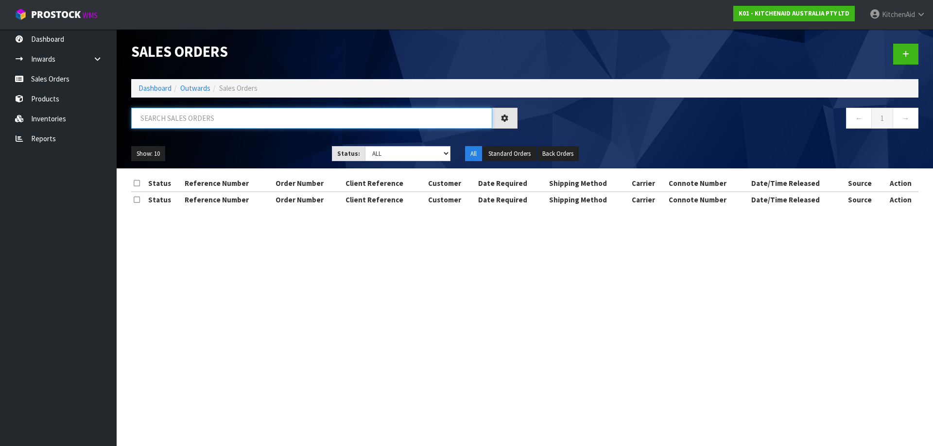
click at [285, 122] on input "text" at bounding box center [311, 118] width 361 height 21
paste input "11530"
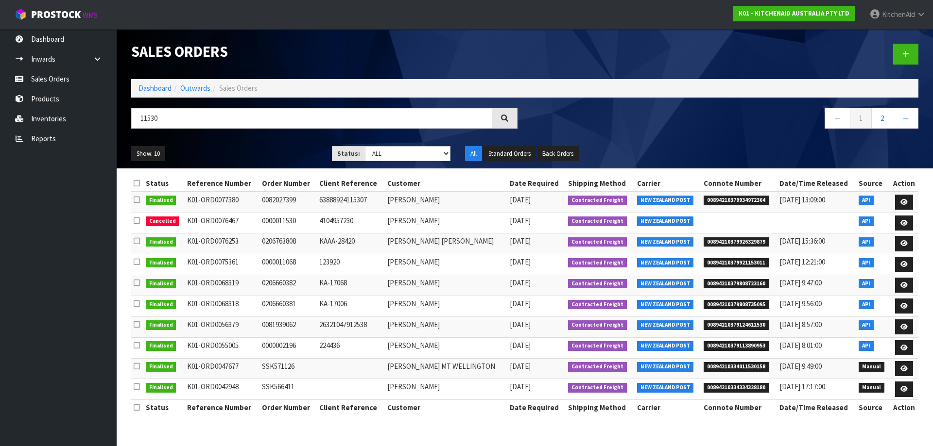
click at [434, 223] on td "[PERSON_NAME]" at bounding box center [446, 223] width 122 height 21
drag, startPoint x: 282, startPoint y: 117, endPoint x: 56, endPoint y: 117, distance: 225.4
click at [56, 122] on body "Toggle navigation ProStock WMS K01 - KITCHENAID AUSTRALIA PTY LTD [GEOGRAPHIC_D…" at bounding box center [466, 223] width 933 height 446
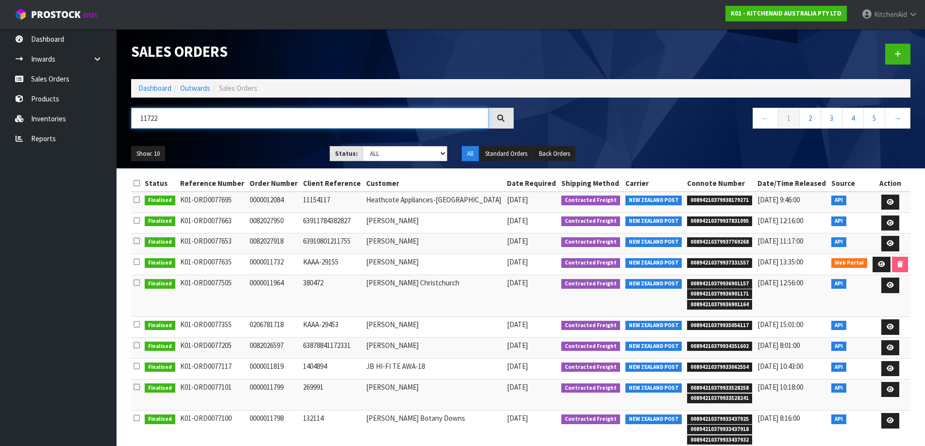
drag, startPoint x: 170, startPoint y: 123, endPoint x: 122, endPoint y: 121, distance: 47.2
click at [127, 119] on div "11722" at bounding box center [322, 122] width 397 height 28
paste input "810"
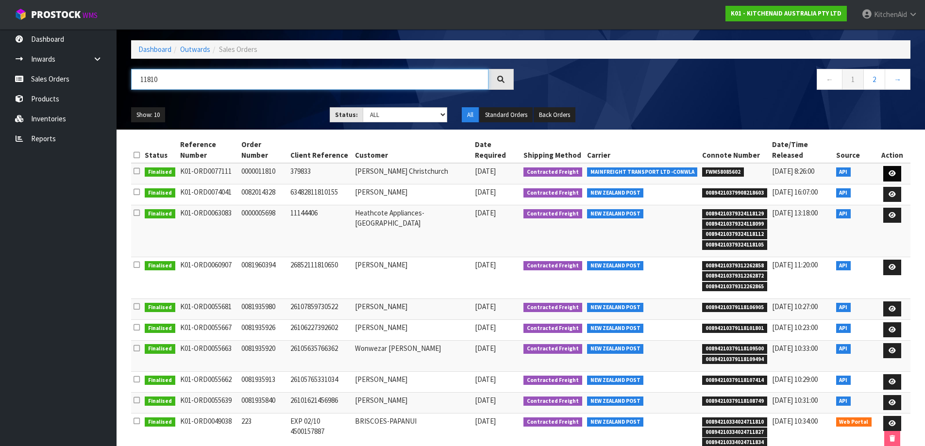
type input "11810"
click at [889, 171] on icon at bounding box center [892, 174] width 7 height 6
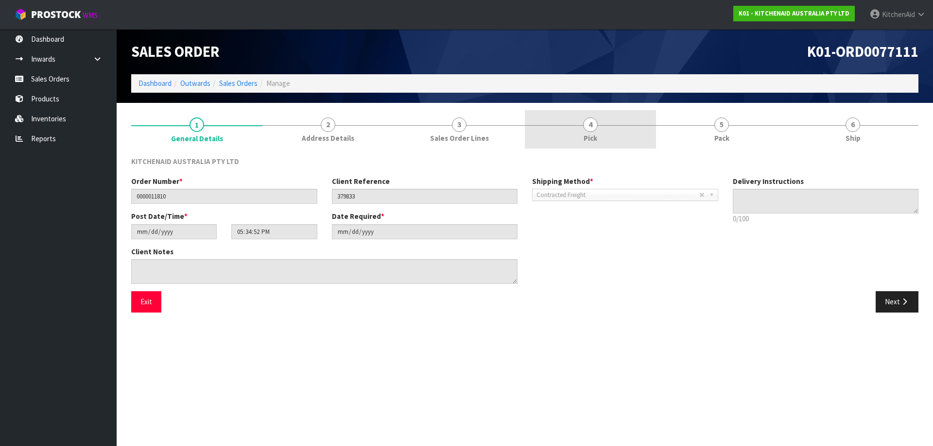
click at [590, 130] on span "4" at bounding box center [590, 125] width 15 height 15
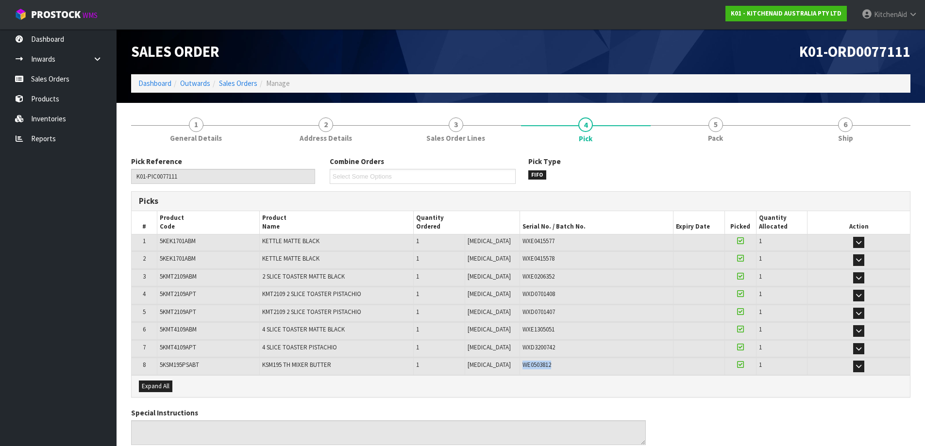
drag, startPoint x: 541, startPoint y: 368, endPoint x: 510, endPoint y: 365, distance: 31.7
click at [523, 365] on div "WE0503812" at bounding box center [597, 365] width 149 height 9
copy span "WE0503812"
drag, startPoint x: 550, startPoint y: 243, endPoint x: 511, endPoint y: 243, distance: 39.8
click at [523, 243] on div "WXE0415577" at bounding box center [597, 241] width 149 height 9
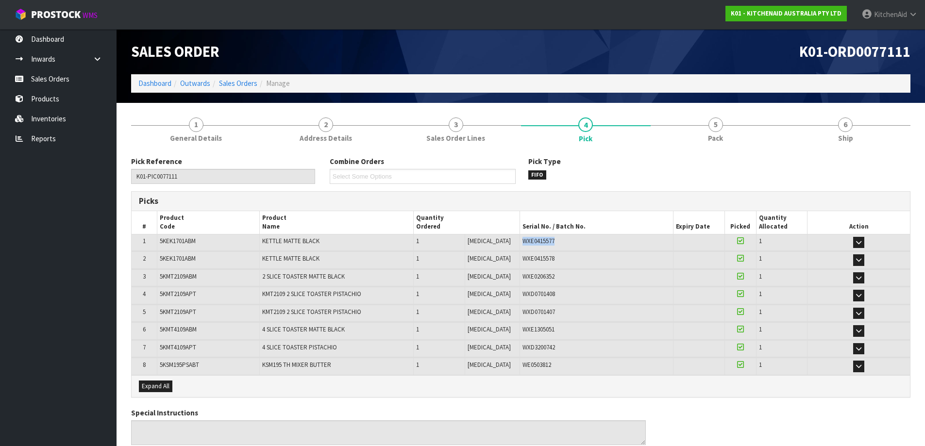
copy span "WXE0415577"
drag, startPoint x: 542, startPoint y: 259, endPoint x: 510, endPoint y: 261, distance: 32.6
click at [523, 261] on div "WXE0415578" at bounding box center [597, 259] width 149 height 9
copy span "WXE0415578"
drag, startPoint x: 545, startPoint y: 275, endPoint x: 510, endPoint y: 274, distance: 34.5
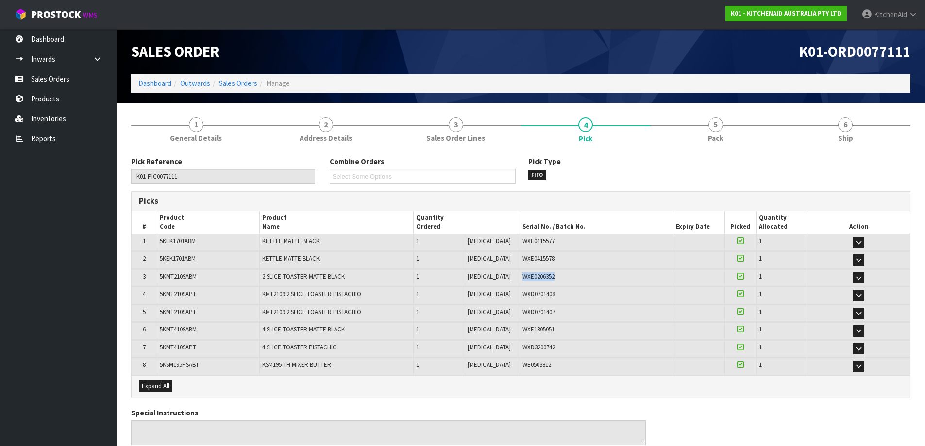
click at [523, 274] on div "WXE0206352" at bounding box center [597, 277] width 149 height 9
copy span "WXE0206352"
drag, startPoint x: 549, startPoint y: 293, endPoint x: 509, endPoint y: 299, distance: 40.7
click at [523, 299] on div "WXD0701408" at bounding box center [597, 294] width 149 height 9
copy span "WXD0701408"
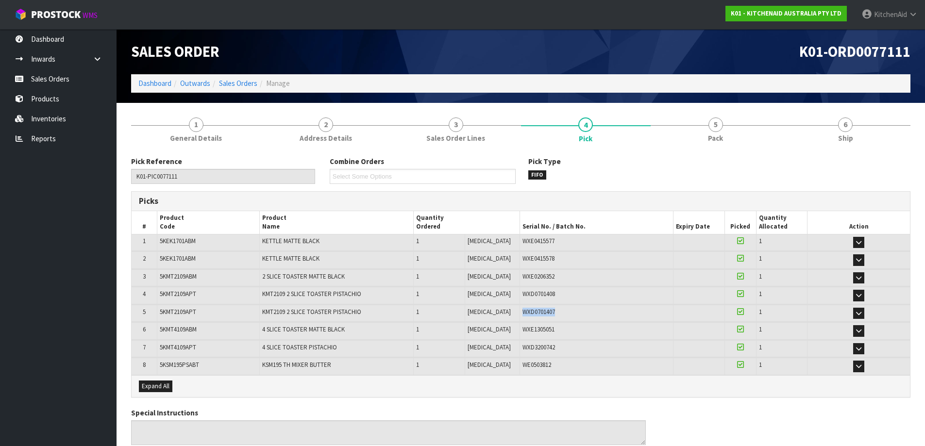
drag, startPoint x: 546, startPoint y: 313, endPoint x: 508, endPoint y: 313, distance: 38.4
click at [523, 313] on div "WXD0701407" at bounding box center [597, 312] width 149 height 9
copy span "WXD0701407"
drag, startPoint x: 552, startPoint y: 330, endPoint x: 509, endPoint y: 326, distance: 43.9
click at [523, 326] on div "WXE1305051" at bounding box center [597, 329] width 149 height 9
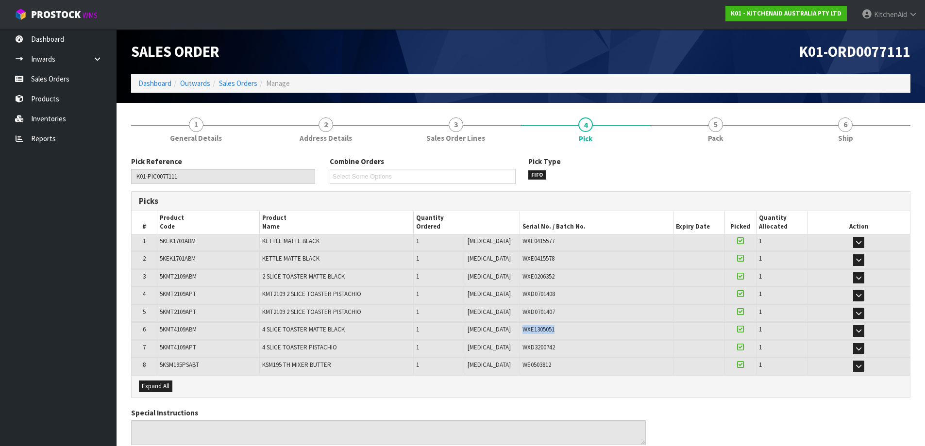
copy span "WXE1305051"
drag, startPoint x: 546, startPoint y: 353, endPoint x: 511, endPoint y: 353, distance: 35.0
click at [520, 353] on td "WXD3200742" at bounding box center [597, 349] width 154 height 17
copy span "WXD3200742"
click at [53, 76] on link "Sales Orders" at bounding box center [58, 79] width 117 height 20
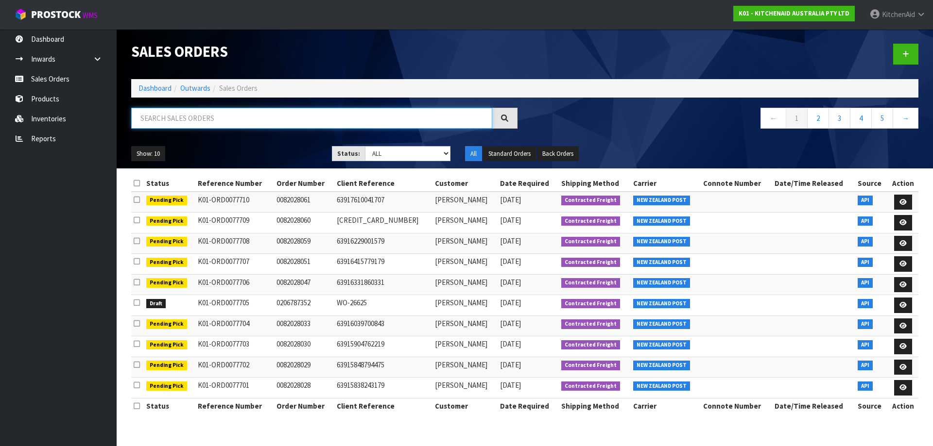
click at [232, 118] on input "text" at bounding box center [311, 118] width 361 height 21
type input "11878"
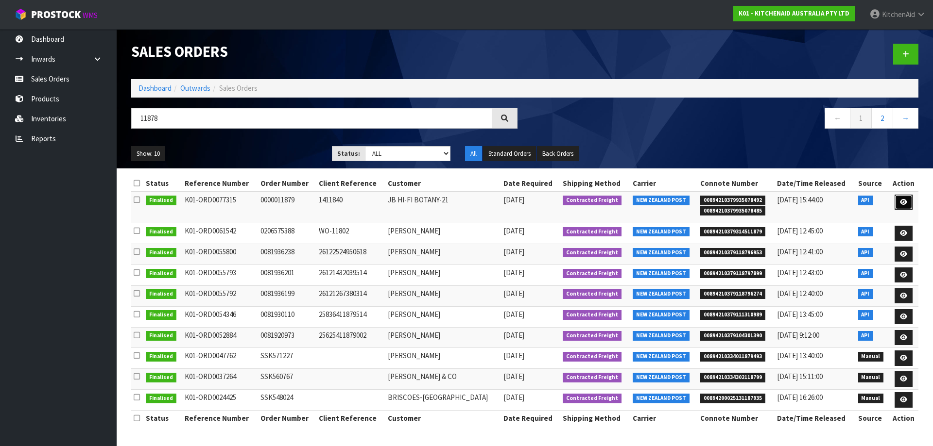
click at [900, 204] on icon at bounding box center [903, 202] width 7 height 6
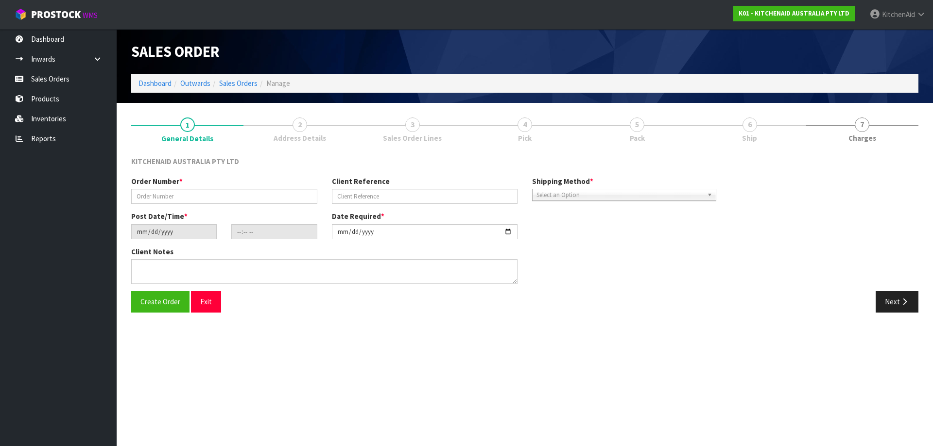
type input "0000011879"
type input "1411840"
type input "[DATE]"
type input "15:32:20.000"
type input "[DATE]"
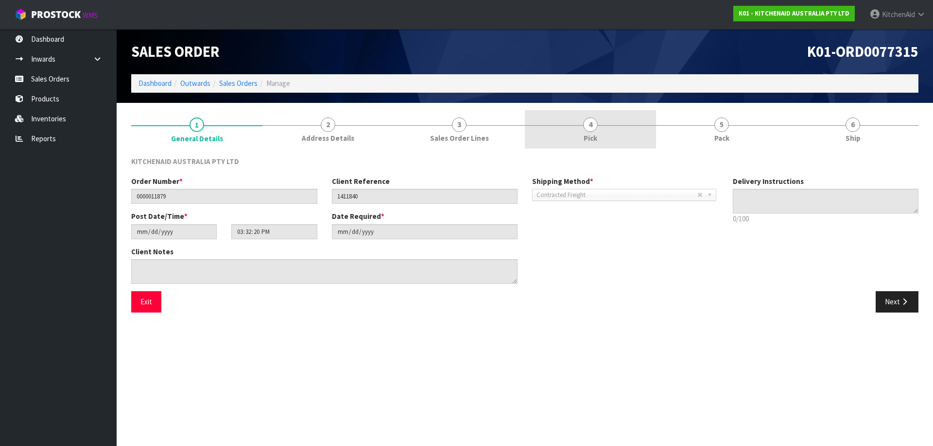
click at [592, 141] on span "Pick" at bounding box center [590, 138] width 14 height 10
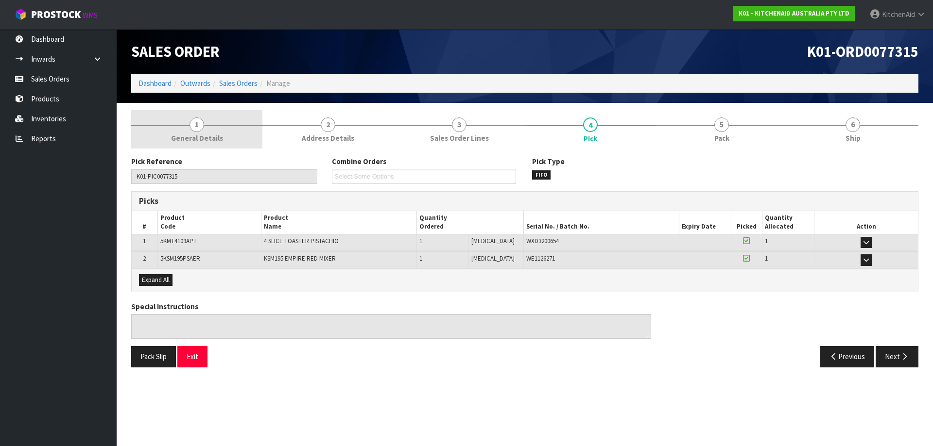
click at [210, 139] on span "General Details" at bounding box center [197, 138] width 52 height 10
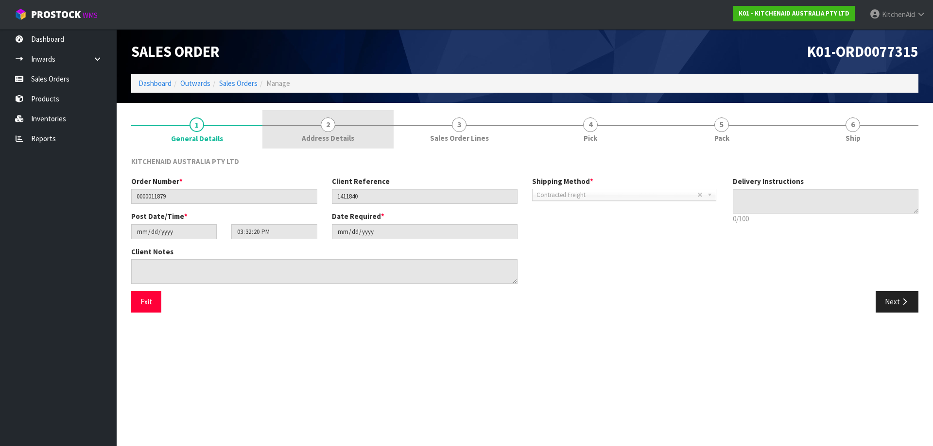
click at [318, 133] on link "2 Address Details" at bounding box center [327, 129] width 131 height 38
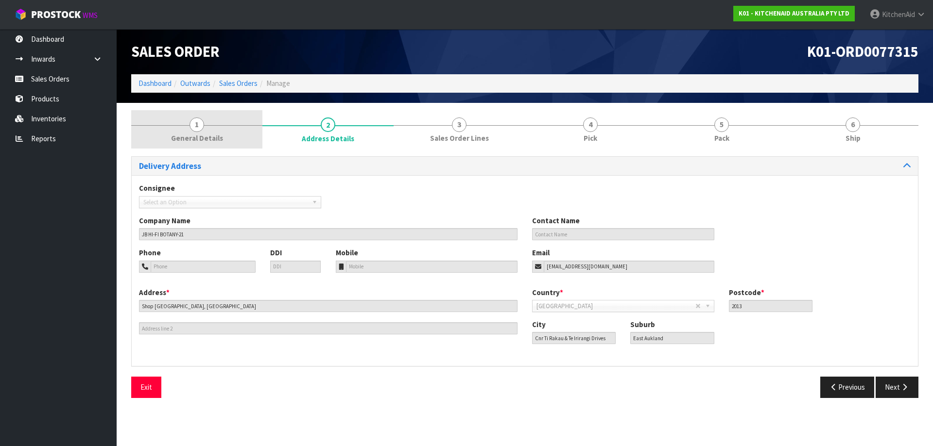
click at [202, 135] on span "General Details" at bounding box center [197, 138] width 52 height 10
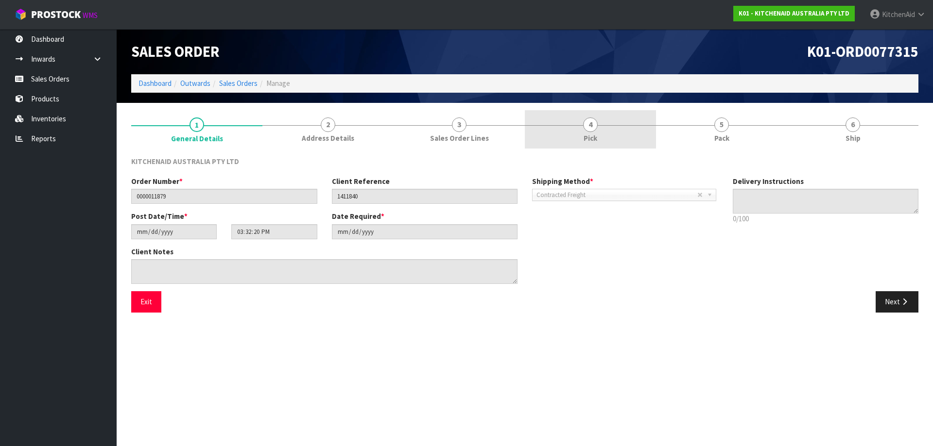
click at [578, 128] on link "4 Pick" at bounding box center [590, 129] width 131 height 38
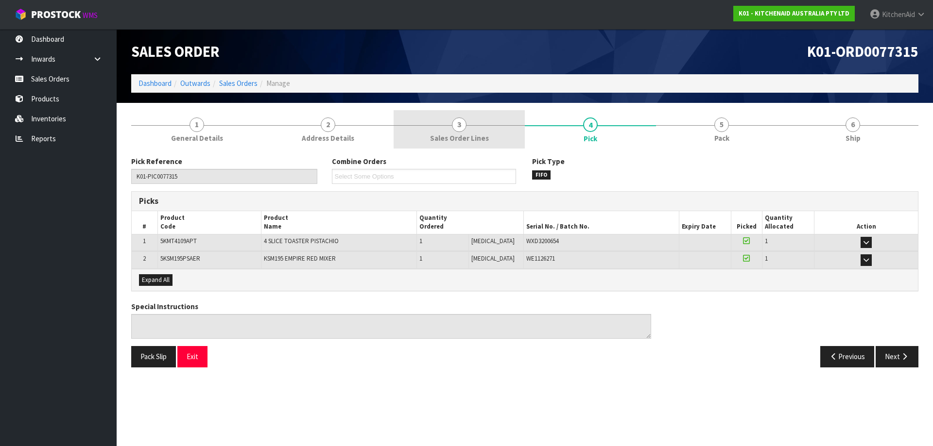
click at [485, 122] on link "3 Sales Order Lines" at bounding box center [458, 129] width 131 height 38
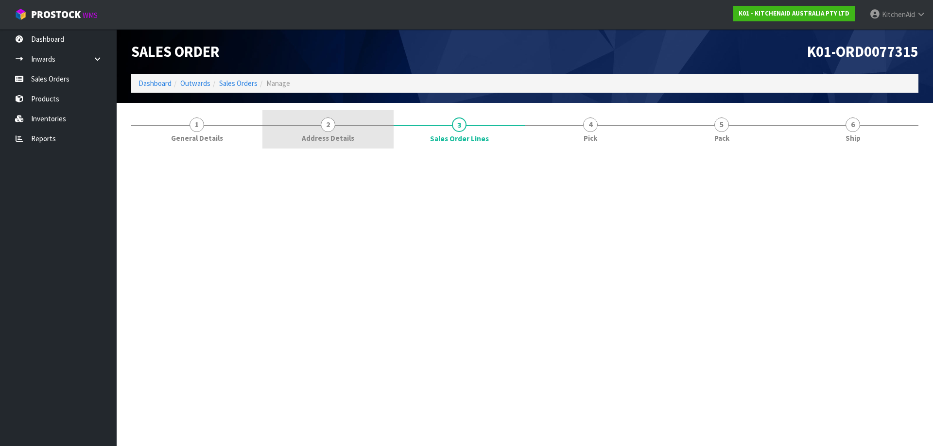
click at [338, 136] on span "Address Details" at bounding box center [328, 138] width 52 height 10
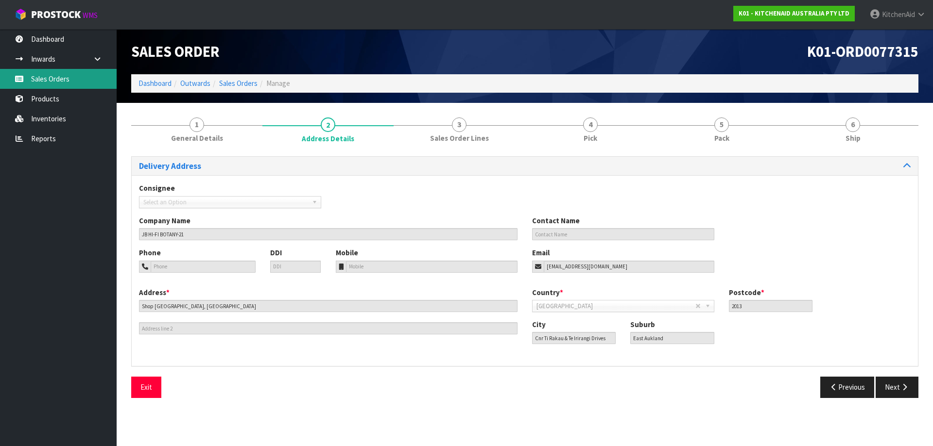
click at [67, 78] on link "Sales Orders" at bounding box center [58, 79] width 117 height 20
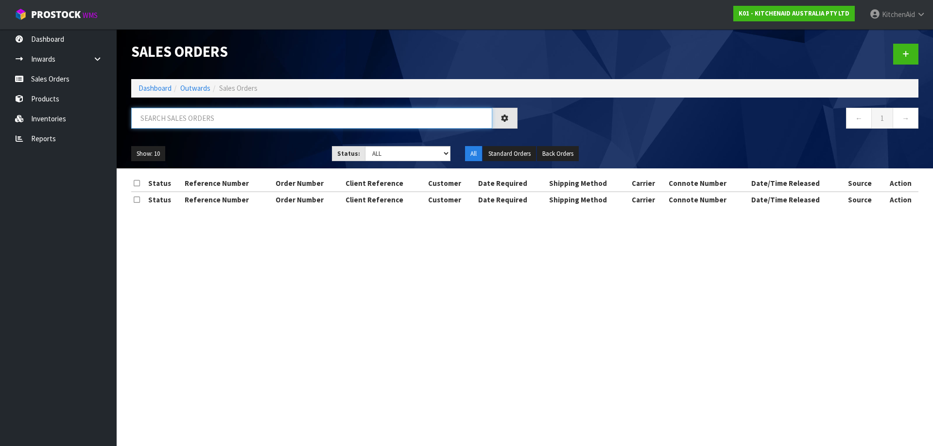
click at [223, 119] on input "text" at bounding box center [311, 118] width 361 height 21
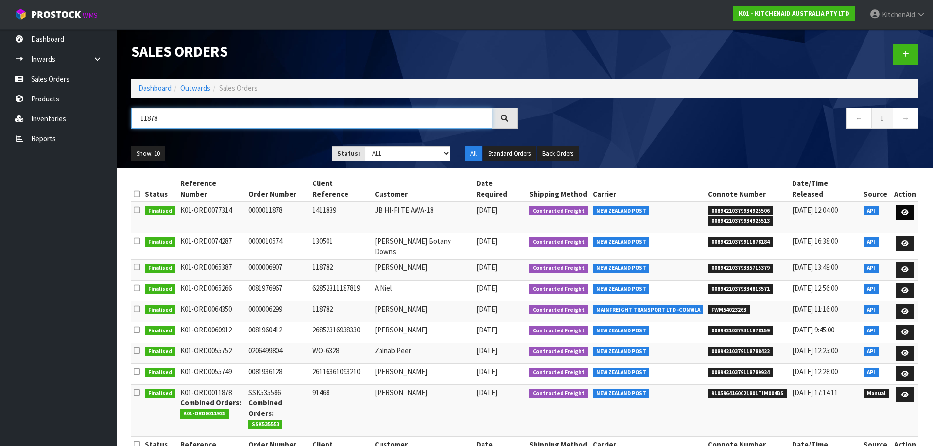
type input "11878"
click at [910, 205] on link at bounding box center [905, 213] width 18 height 16
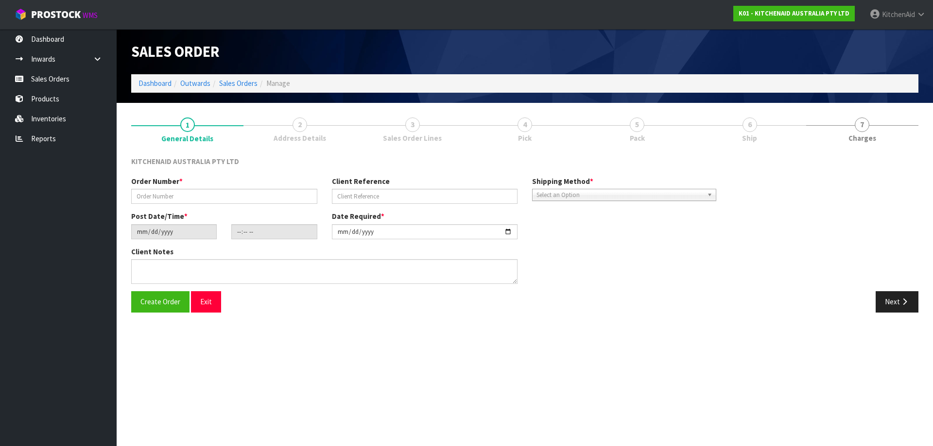
type input "0000011878"
type input "1411839"
type input "[DATE]"
type input "15:32:18.000"
type input "[DATE]"
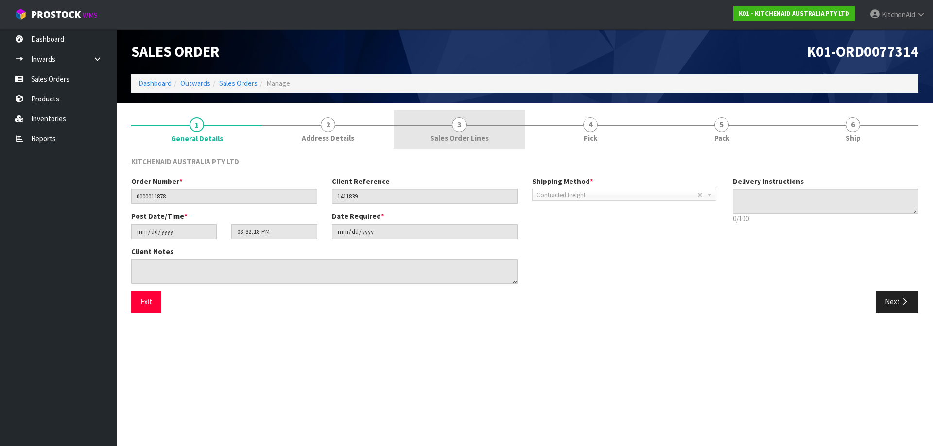
click at [467, 133] on link "3 Sales Order Lines" at bounding box center [458, 129] width 131 height 38
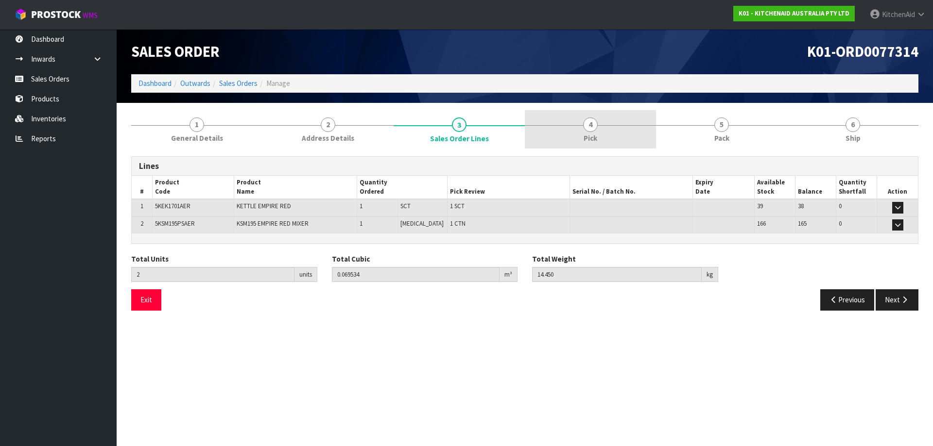
click at [603, 138] on link "4 Pick" at bounding box center [590, 129] width 131 height 38
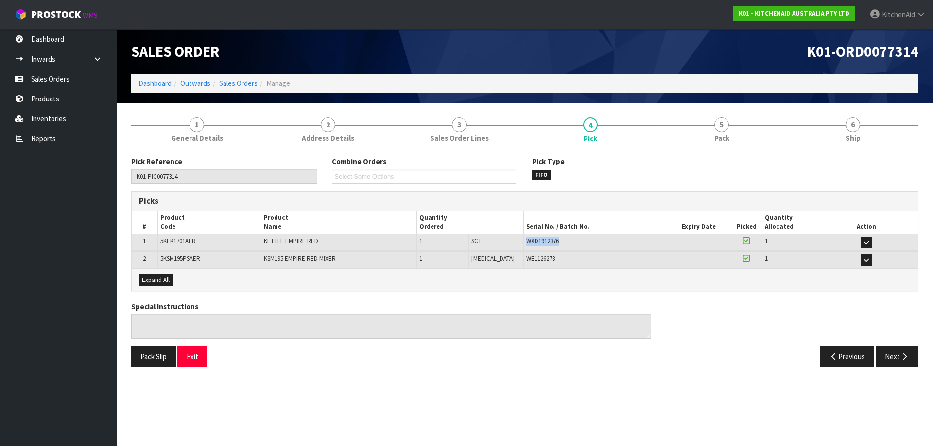
drag, startPoint x: 559, startPoint y: 248, endPoint x: 512, endPoint y: 244, distance: 46.3
click at [523, 244] on td "WXD1912376" at bounding box center [600, 242] width 155 height 17
copy span "WXD1912376"
drag, startPoint x: 556, startPoint y: 261, endPoint x: 513, endPoint y: 255, distance: 43.2
click at [526, 255] on div "WE1126278" at bounding box center [601, 259] width 150 height 9
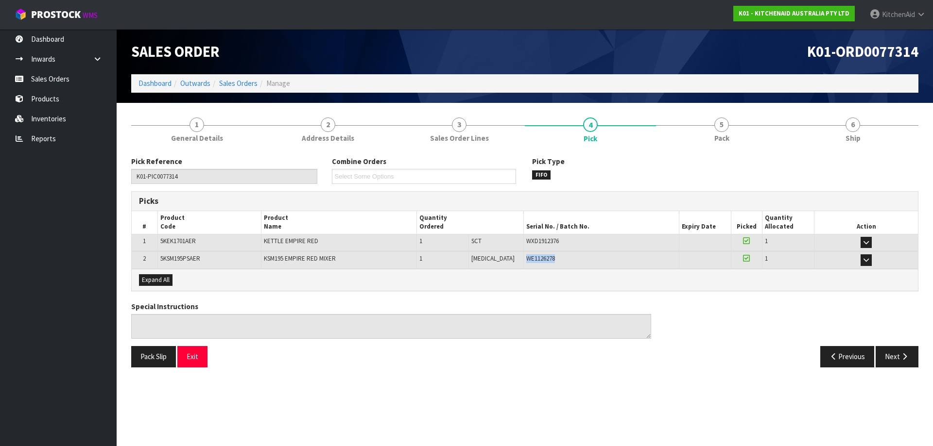
copy span "WE1126278"
click at [58, 85] on link "Sales Orders" at bounding box center [58, 79] width 117 height 20
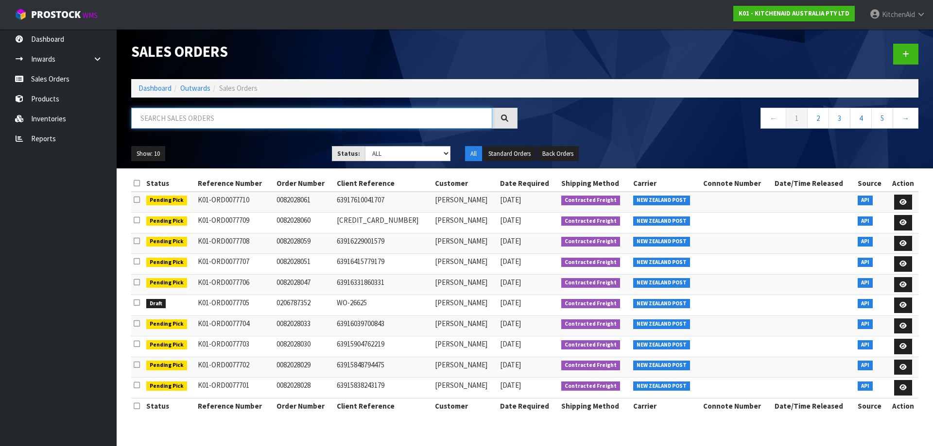
click at [228, 111] on input "text" at bounding box center [311, 118] width 361 height 21
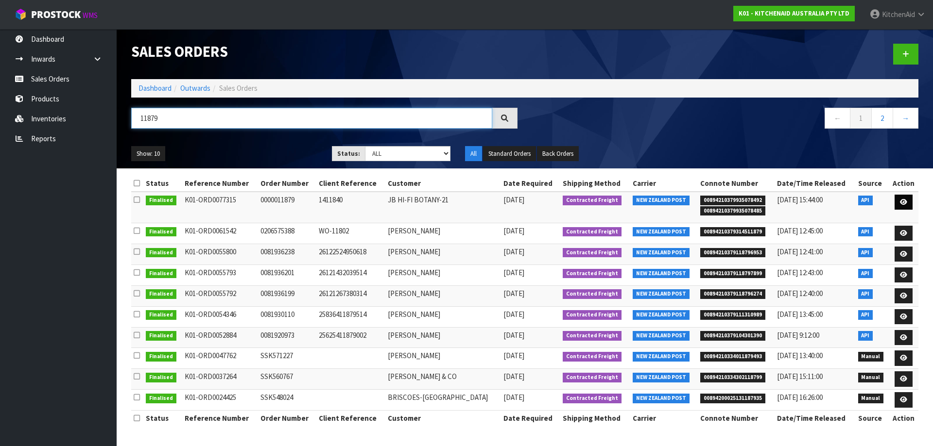
type input "11879"
click at [904, 205] on icon at bounding box center [903, 202] width 7 height 6
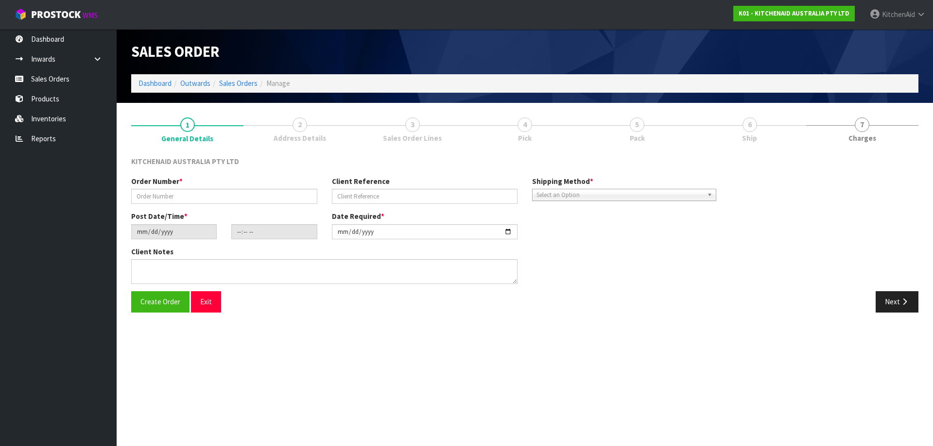
type input "0000011879"
type input "1411840"
type input "[DATE]"
type input "15:32:20.000"
type input "[DATE]"
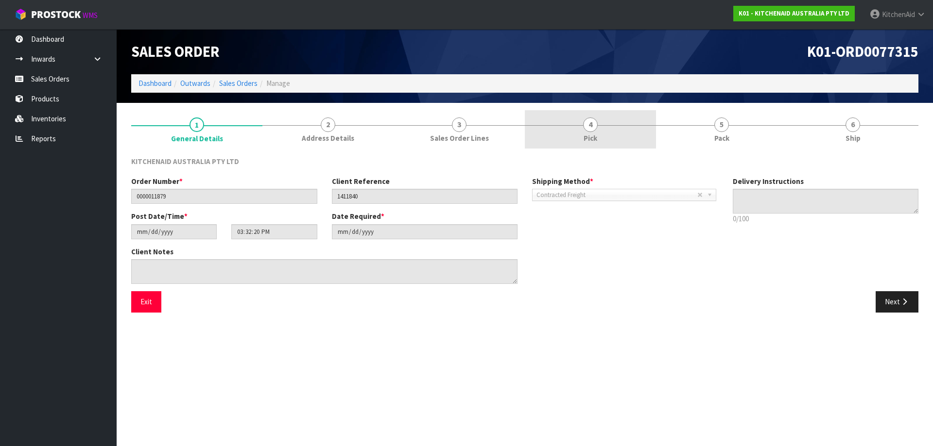
click at [584, 136] on span "Pick" at bounding box center [590, 138] width 14 height 10
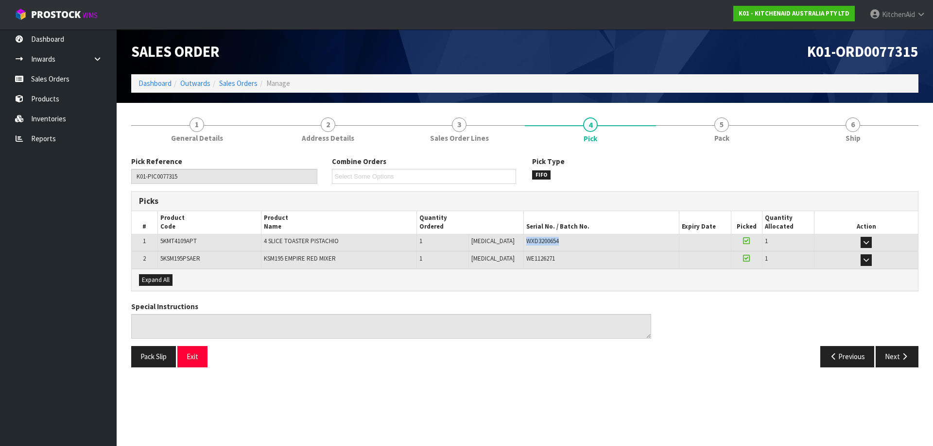
drag, startPoint x: 548, startPoint y: 241, endPoint x: 512, endPoint y: 241, distance: 36.4
click at [526, 241] on div "WXD3200654" at bounding box center [601, 241] width 150 height 9
drag, startPoint x: 552, startPoint y: 262, endPoint x: 512, endPoint y: 258, distance: 40.0
click at [526, 258] on div "WE1126271" at bounding box center [601, 259] width 150 height 9
click at [64, 78] on link "Sales Orders" at bounding box center [58, 79] width 117 height 20
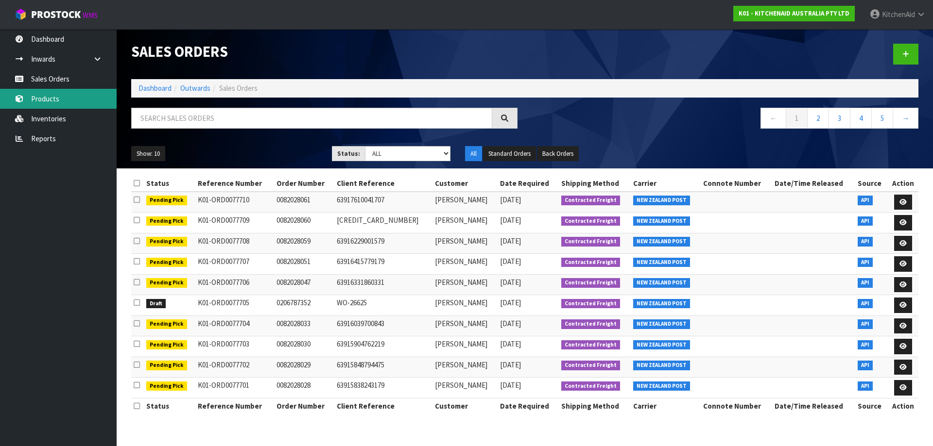
click at [58, 103] on link "Products" at bounding box center [58, 99] width 117 height 20
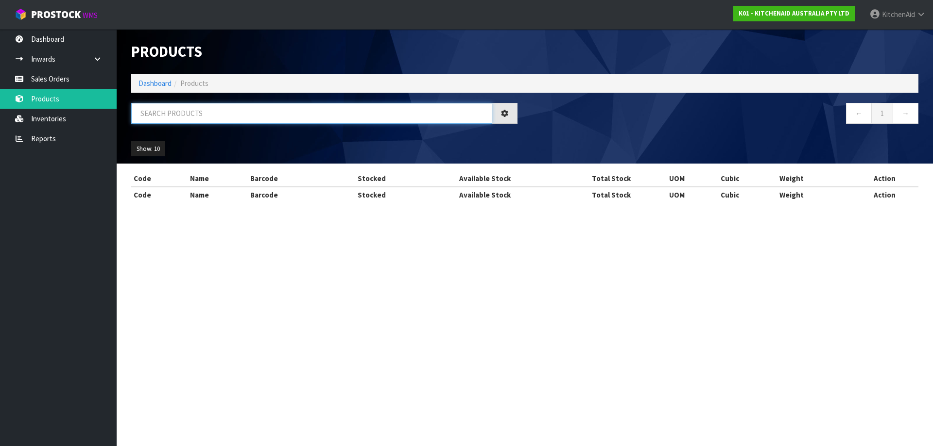
click at [217, 116] on input "text" at bounding box center [311, 113] width 361 height 21
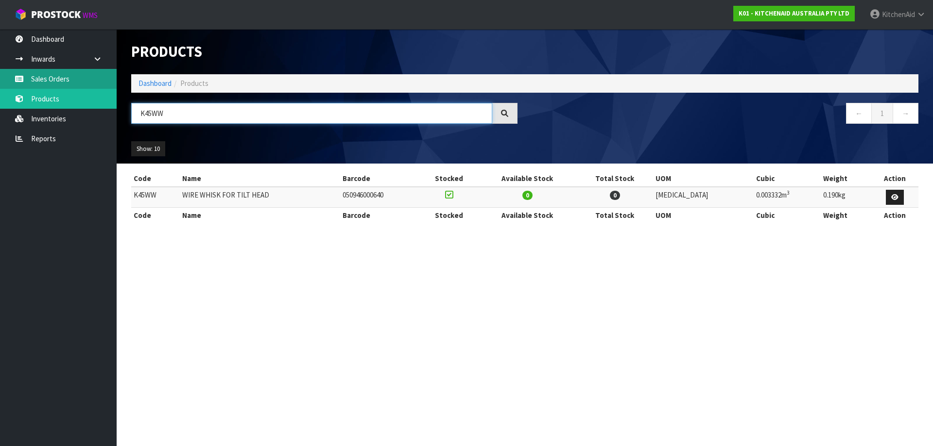
type input "K45WW"
click at [51, 77] on link "Sales Orders" at bounding box center [58, 79] width 117 height 20
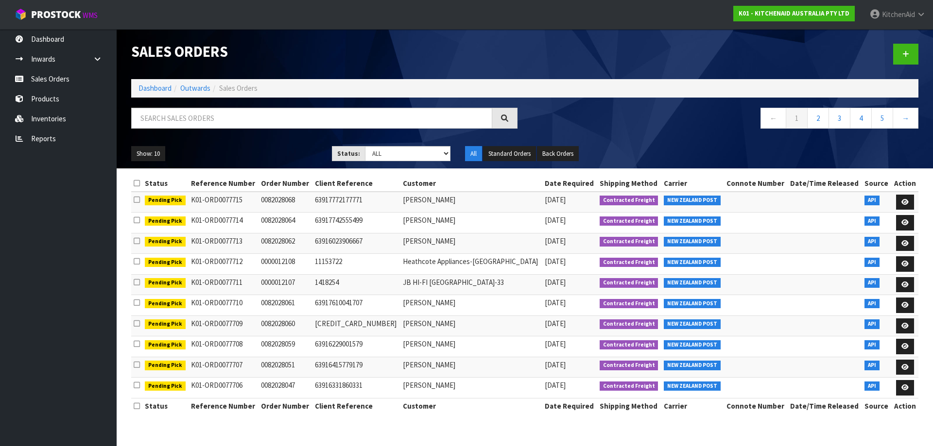
click at [183, 107] on div "Sales Orders Dashboard Outwards Sales Orders ← 1 2 3 4 5 → Show: 10 5 10 25 50 …" at bounding box center [525, 98] width 802 height 139
click at [180, 113] on input "text" at bounding box center [311, 118] width 361 height 21
paste input "11779"
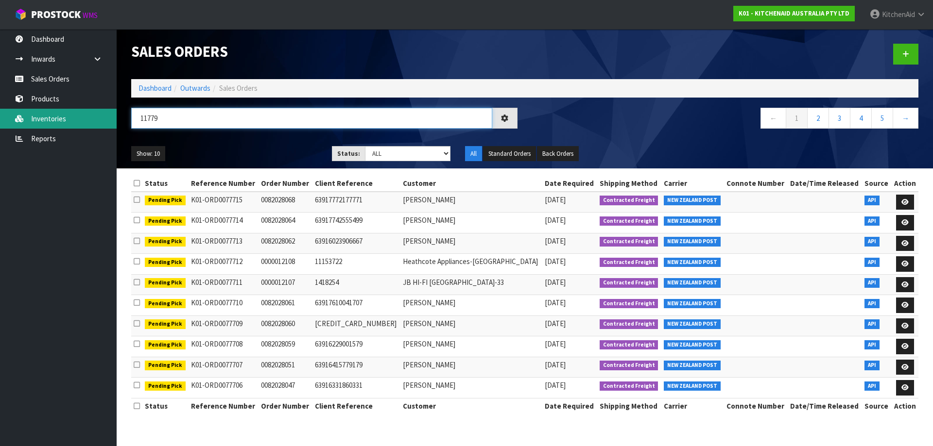
type input "11779"
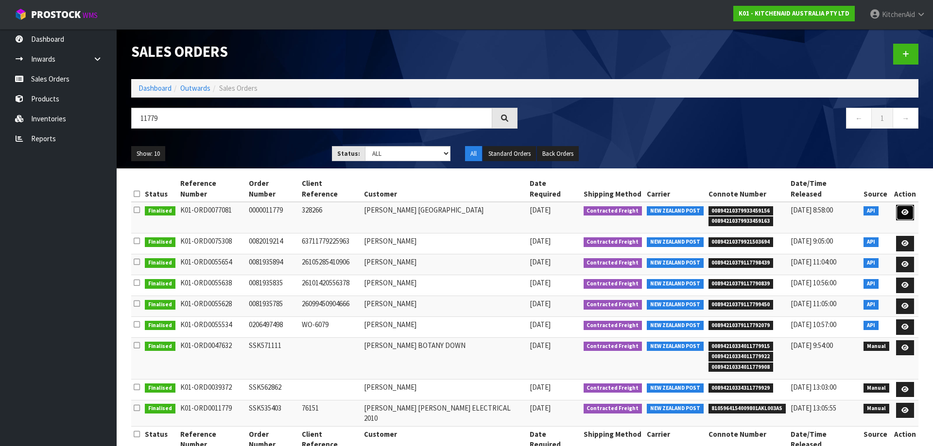
click at [900, 208] on link at bounding box center [905, 213] width 18 height 16
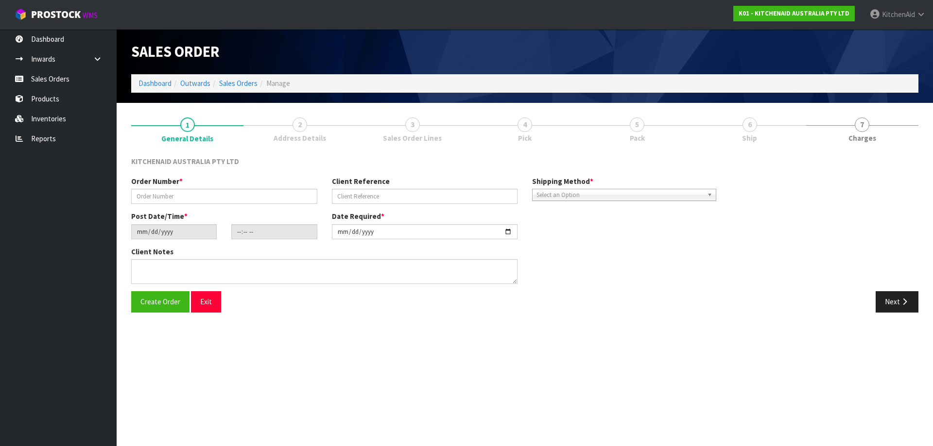
type input "0000011779"
type input "328266"
type input "[DATE]"
type input "17:33:25.000"
type input "[DATE]"
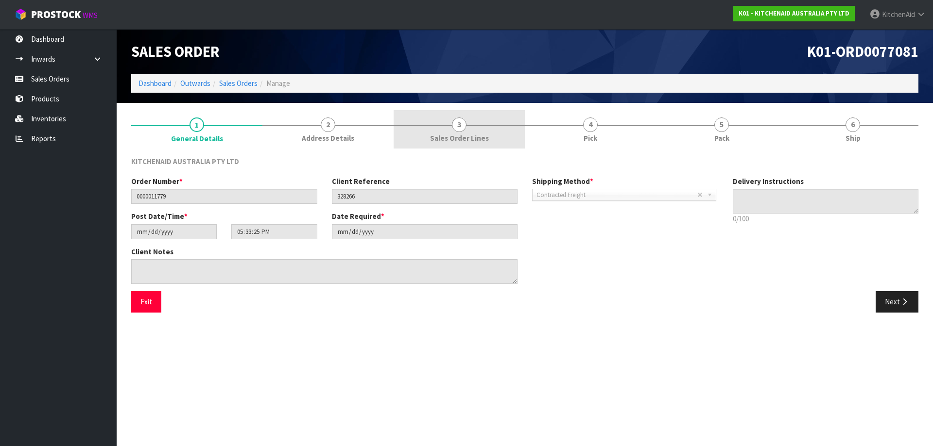
click at [453, 138] on span "Sales Order Lines" at bounding box center [459, 138] width 59 height 10
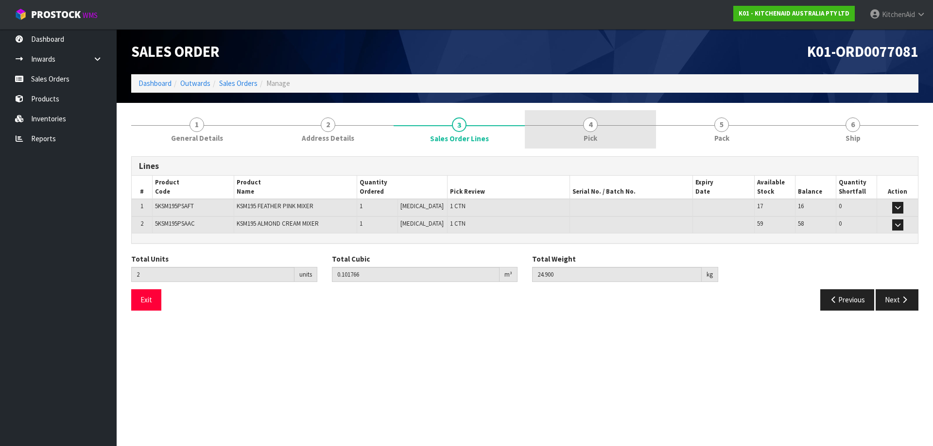
click at [616, 133] on link "4 Pick" at bounding box center [590, 129] width 131 height 38
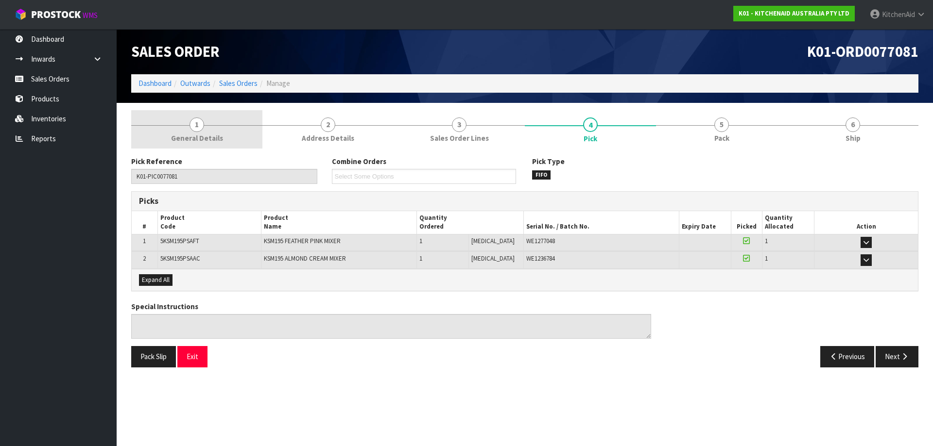
click at [209, 134] on span "General Details" at bounding box center [197, 138] width 52 height 10
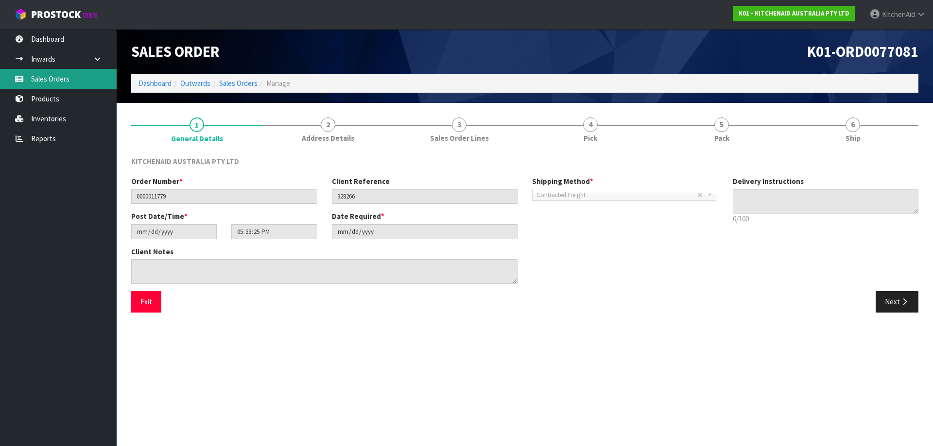
click at [54, 83] on link "Sales Orders" at bounding box center [58, 79] width 117 height 20
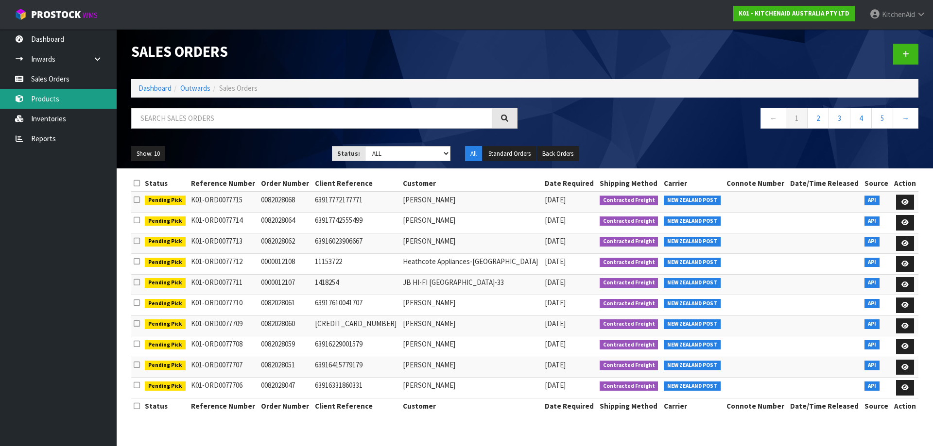
click at [51, 108] on link "Products" at bounding box center [58, 99] width 117 height 20
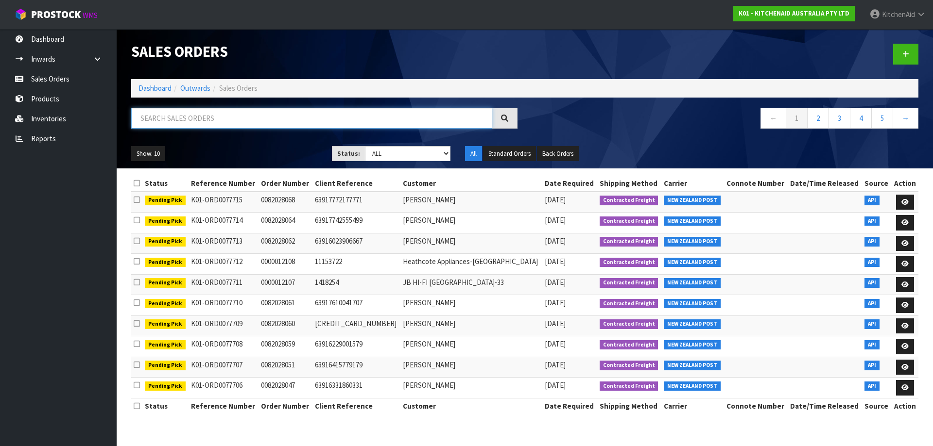
click at [182, 122] on input "text" at bounding box center [311, 118] width 361 height 21
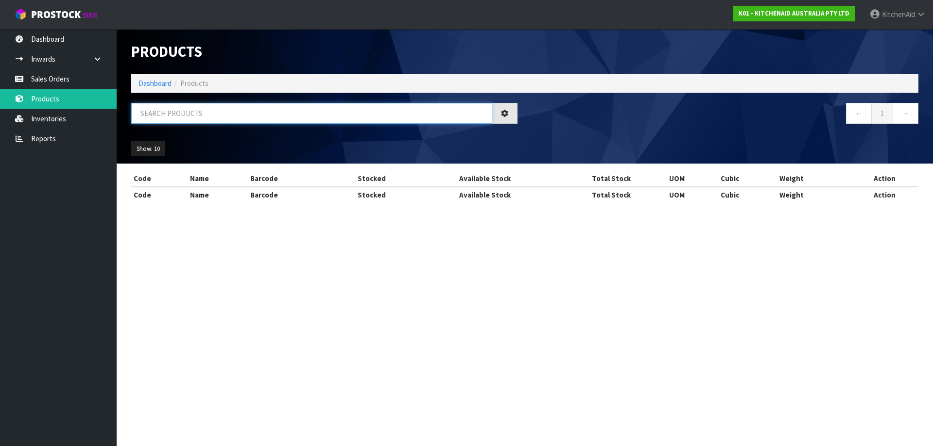
click at [181, 111] on input "text" at bounding box center [311, 113] width 361 height 21
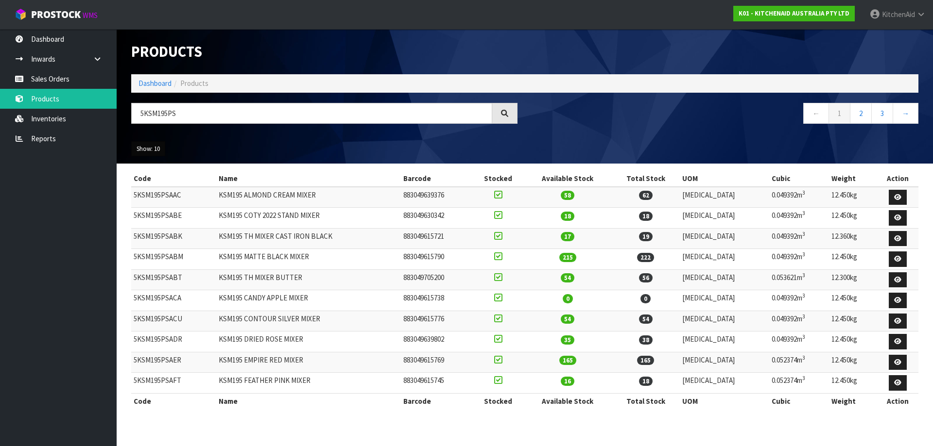
click at [148, 148] on button "Show: 10" at bounding box center [148, 149] width 34 height 16
click at [173, 193] on link "25" at bounding box center [170, 193] width 77 height 13
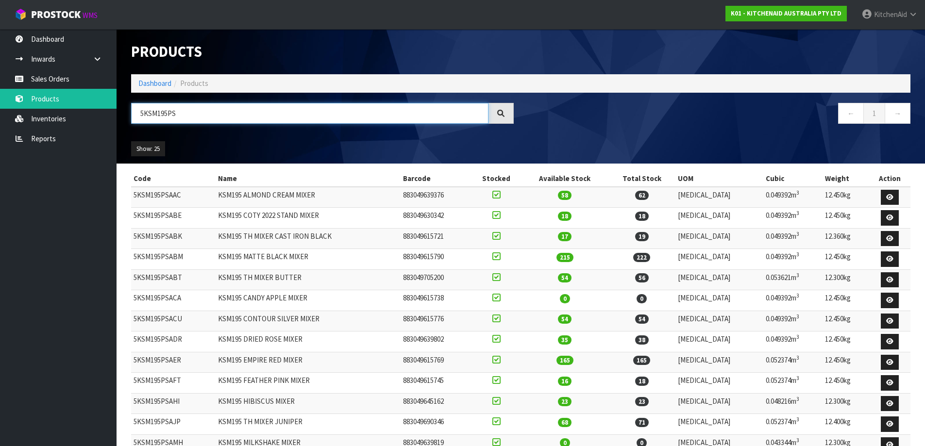
drag, startPoint x: 188, startPoint y: 116, endPoint x: 160, endPoint y: 116, distance: 27.7
click at [160, 116] on input "5KSM195PS" at bounding box center [310, 113] width 358 height 21
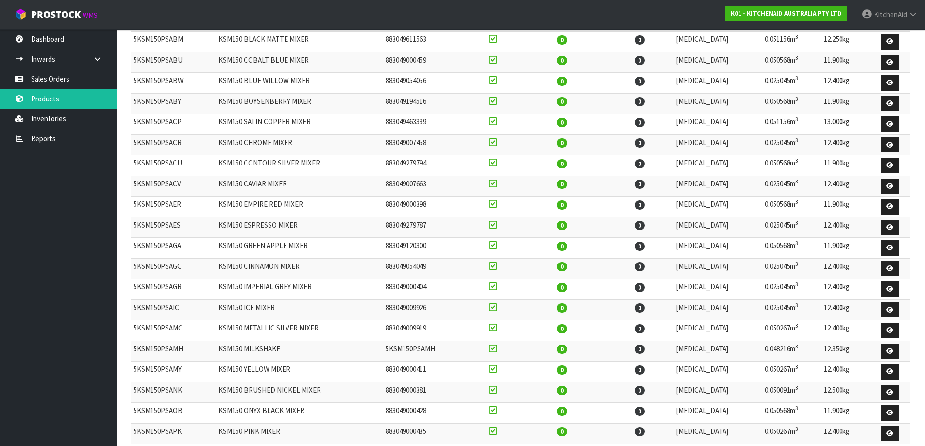
scroll to position [47, 0]
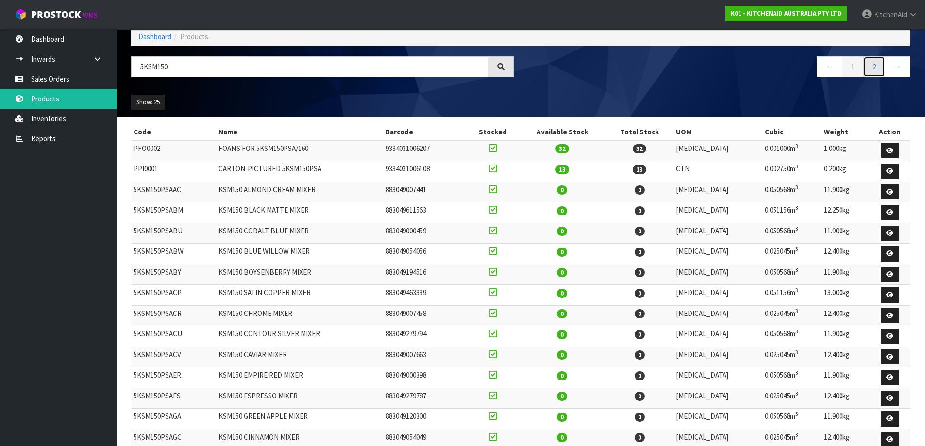
click at [873, 63] on link "2" at bounding box center [875, 66] width 22 height 21
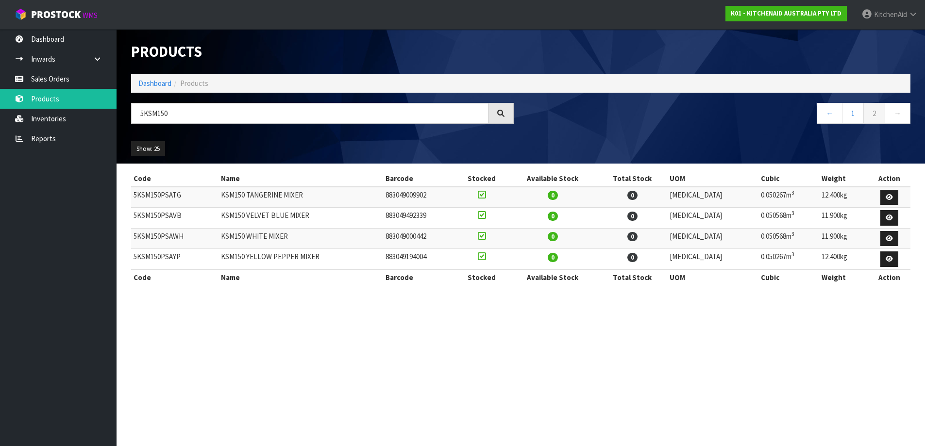
scroll to position [0, 0]
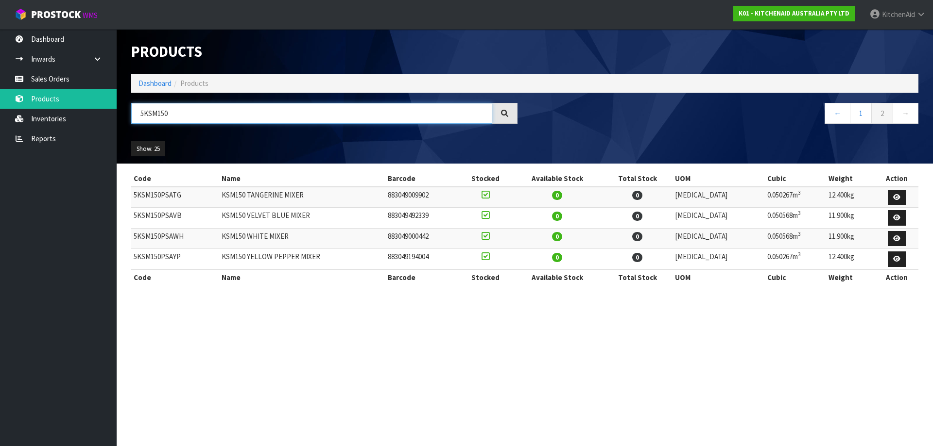
click at [173, 121] on input "5KSM150" at bounding box center [311, 113] width 361 height 21
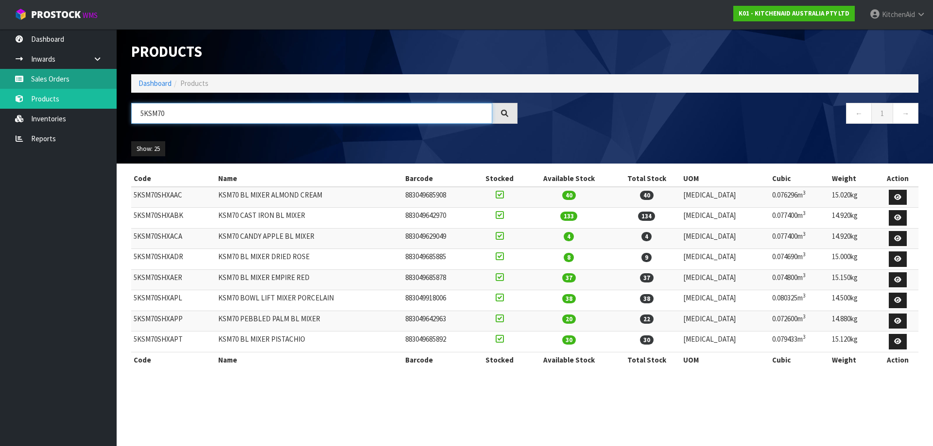
type input "5KSM70"
click at [46, 85] on link "Sales Orders" at bounding box center [58, 79] width 117 height 20
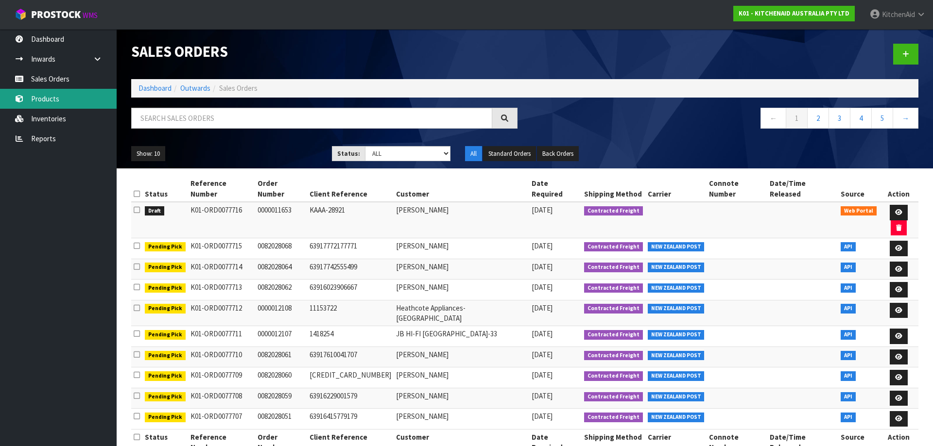
click at [46, 103] on link "Products" at bounding box center [58, 99] width 117 height 20
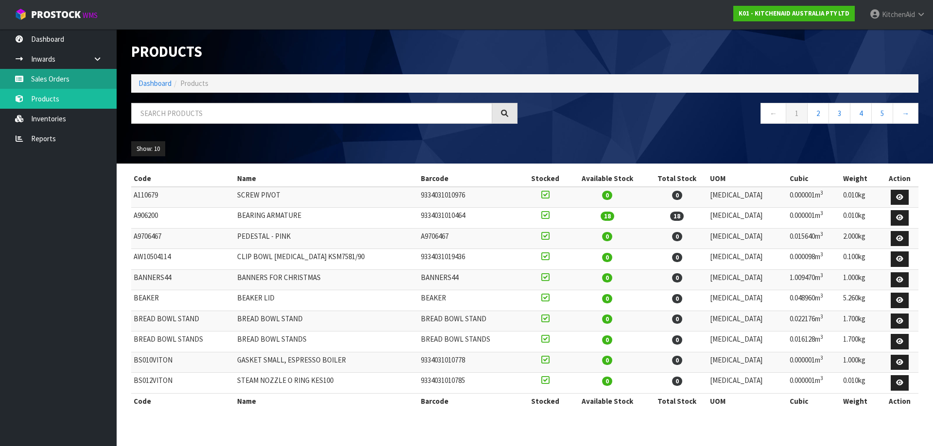
click at [53, 82] on link "Sales Orders" at bounding box center [58, 79] width 117 height 20
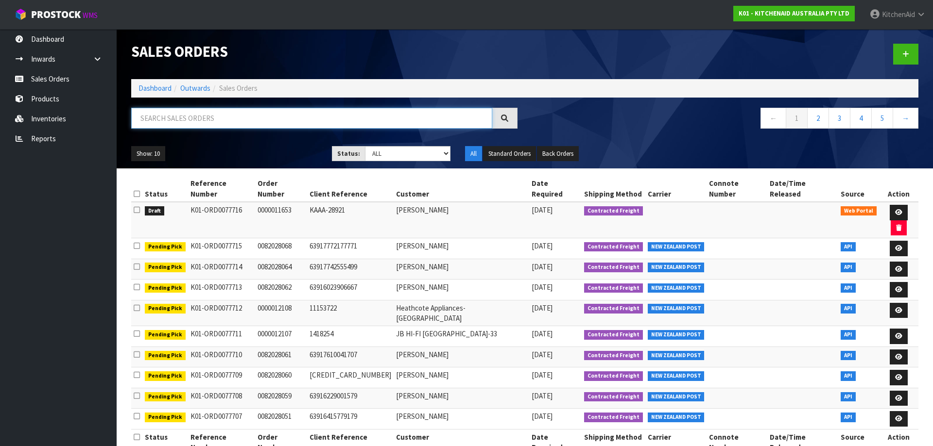
click at [424, 115] on input "text" at bounding box center [311, 118] width 361 height 21
type input "11779"
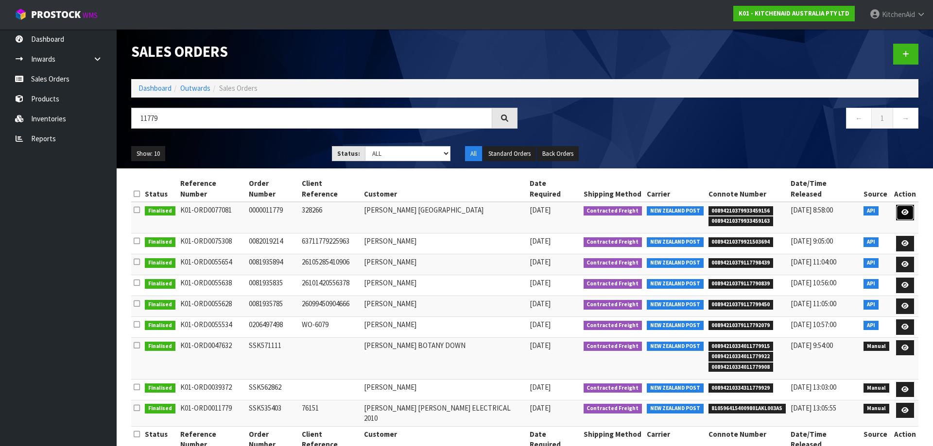
click at [904, 209] on icon at bounding box center [904, 212] width 7 height 6
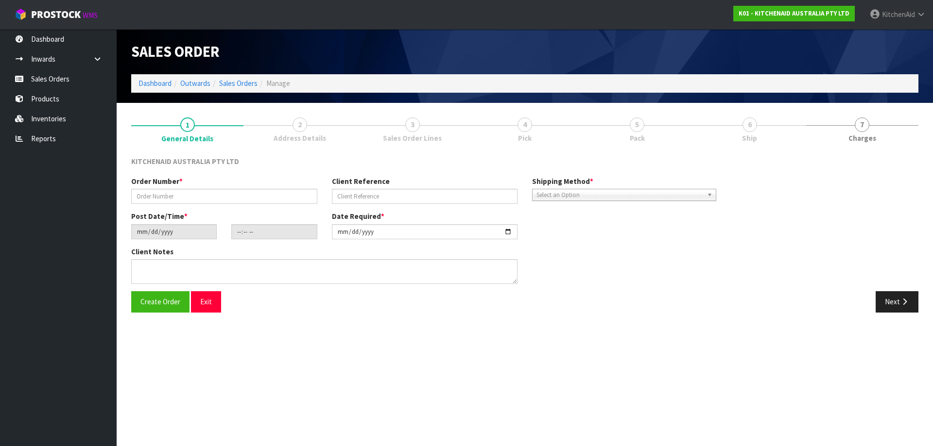
click at [542, 128] on link "4 Pick" at bounding box center [524, 129] width 112 height 38
click at [529, 126] on span "4" at bounding box center [524, 125] width 15 height 15
type input "0000011779"
type input "328266"
type input "[DATE]"
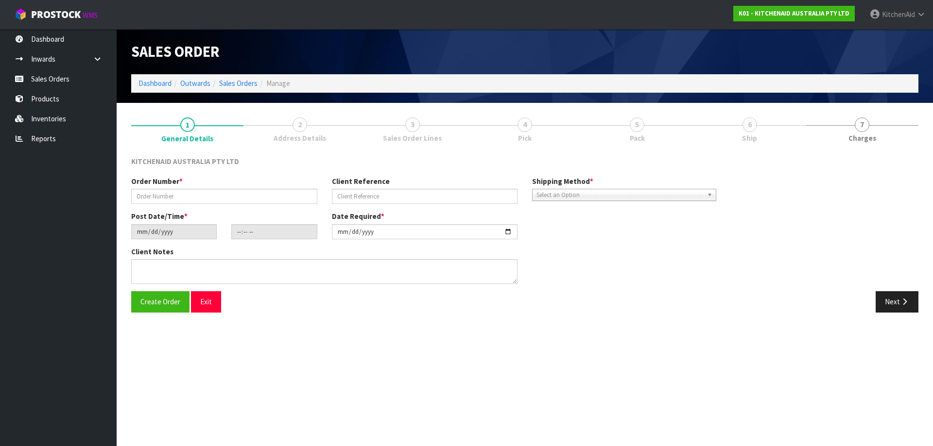
type input "17:33:25.000"
type input "[DATE]"
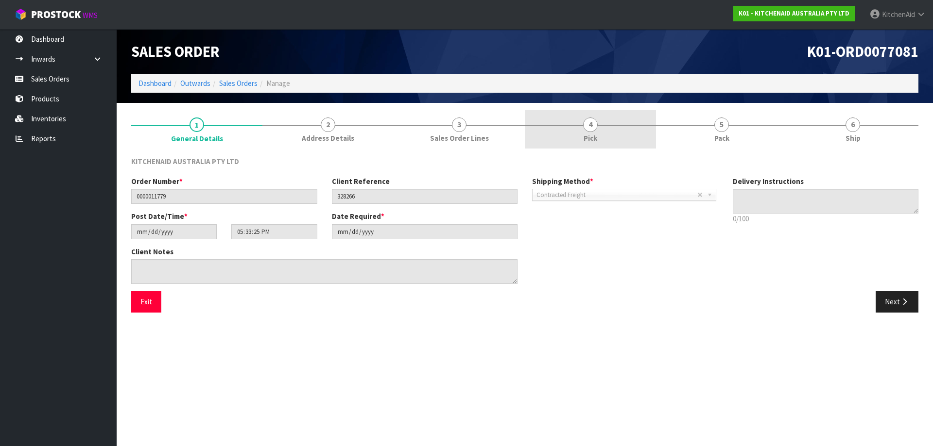
click at [601, 138] on link "4 Pick" at bounding box center [590, 129] width 131 height 38
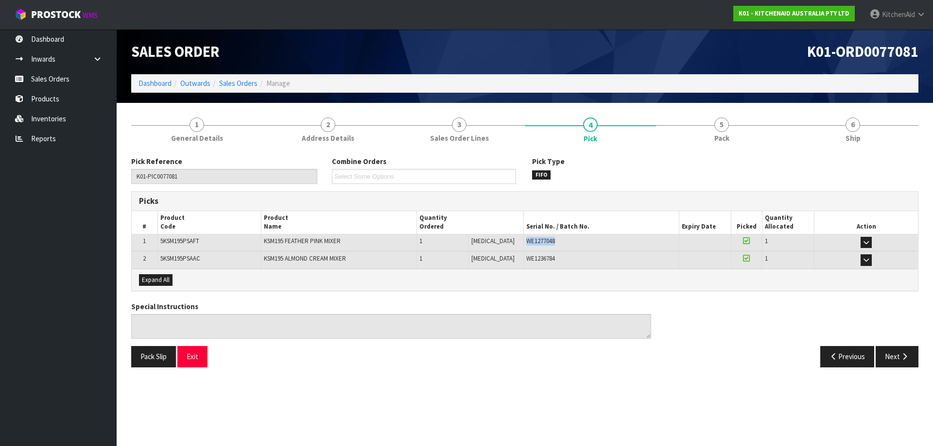
drag, startPoint x: 549, startPoint y: 240, endPoint x: 513, endPoint y: 246, distance: 35.9
click at [526, 246] on div "WE1277048" at bounding box center [601, 241] width 150 height 9
click at [54, 72] on link "Sales Orders" at bounding box center [58, 79] width 117 height 20
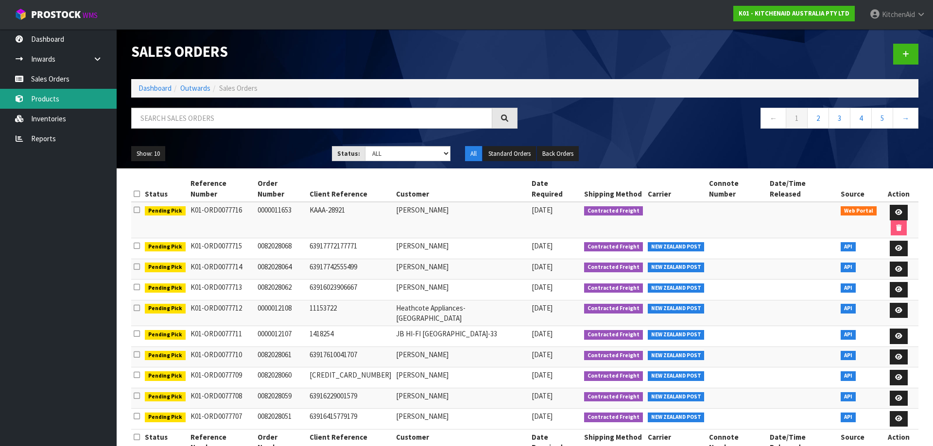
click at [59, 96] on link "Products" at bounding box center [58, 99] width 117 height 20
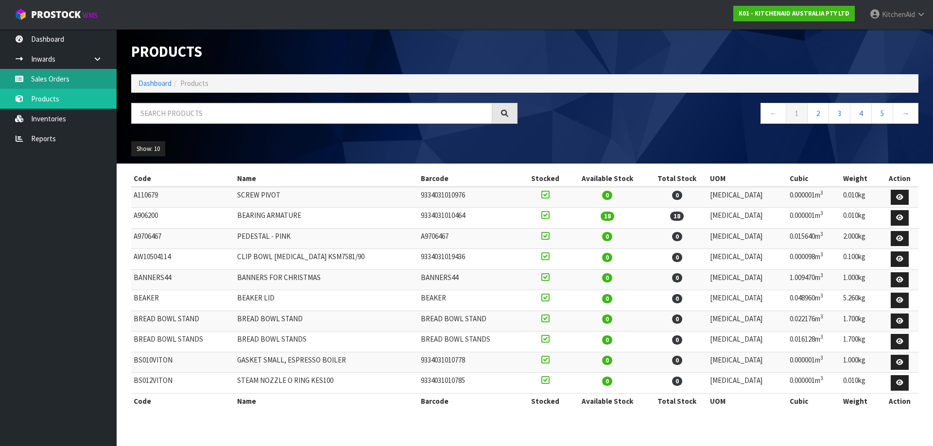
click at [68, 81] on link "Sales Orders" at bounding box center [58, 79] width 117 height 20
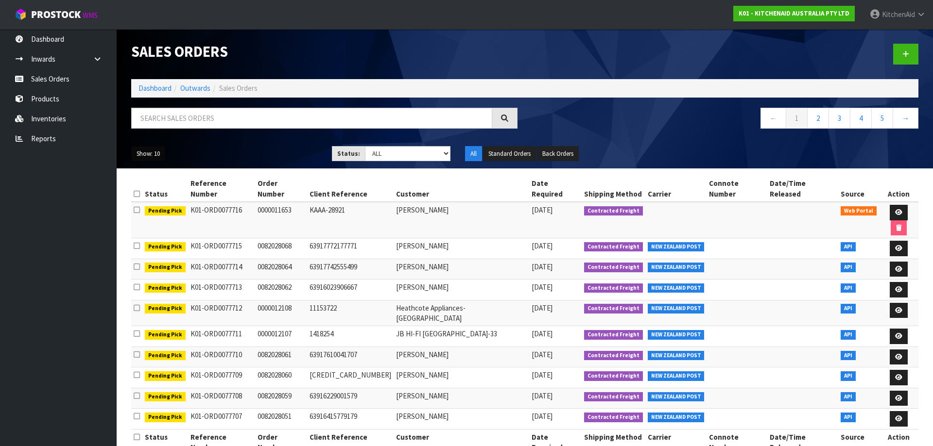
click at [149, 151] on button "Show: 10" at bounding box center [148, 154] width 34 height 16
click at [164, 215] on link "50" at bounding box center [170, 211] width 77 height 13
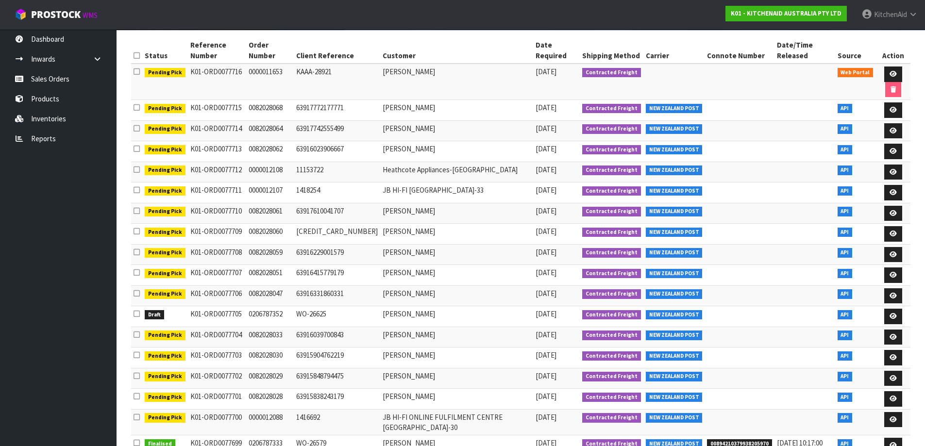
scroll to position [74, 0]
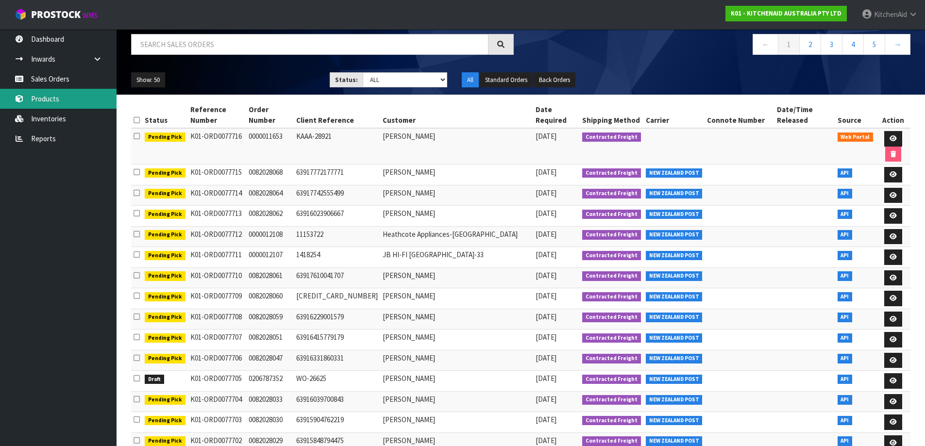
click at [54, 102] on link "Products" at bounding box center [58, 99] width 117 height 20
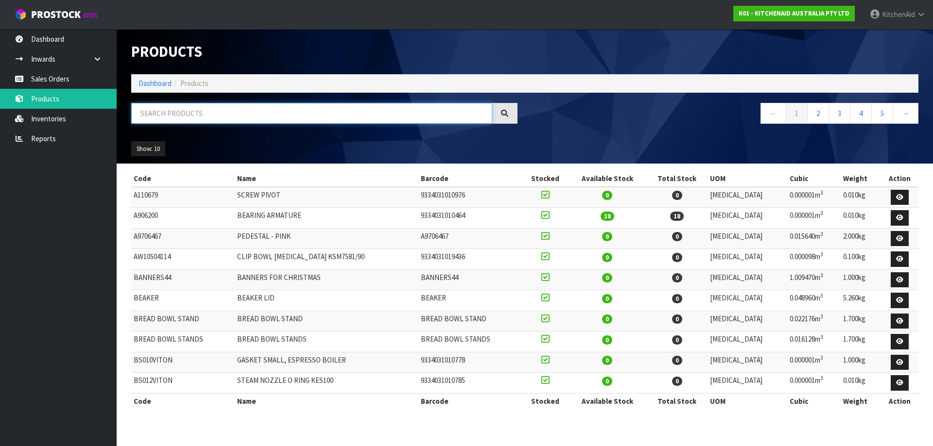
click at [220, 106] on input "text" at bounding box center [311, 113] width 361 height 21
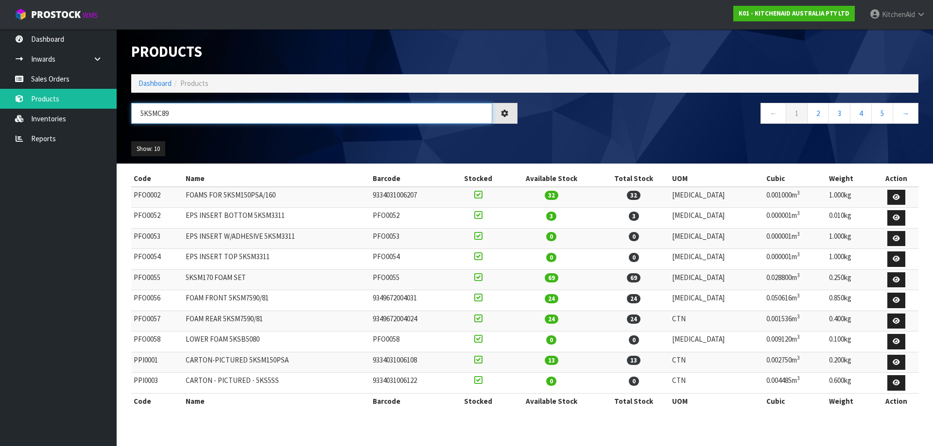
type input "5KSMC895"
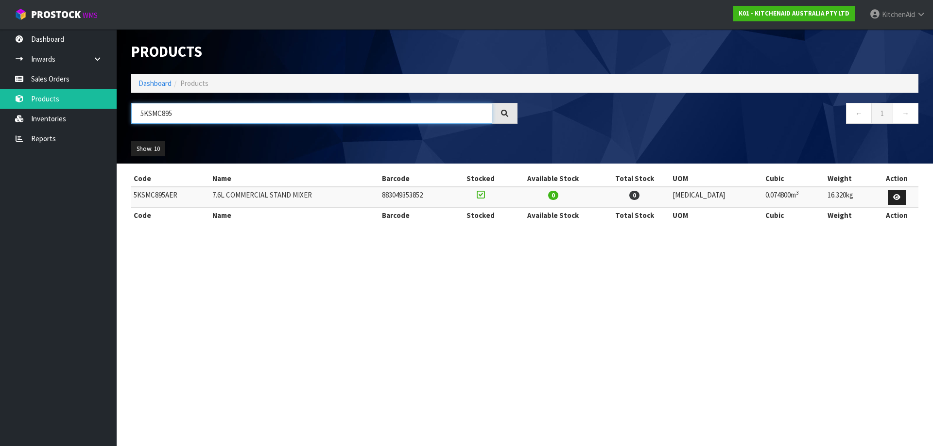
drag, startPoint x: 176, startPoint y: 115, endPoint x: 124, endPoint y: 106, distance: 52.7
click at [124, 106] on div "5KSMC895" at bounding box center [324, 117] width 401 height 28
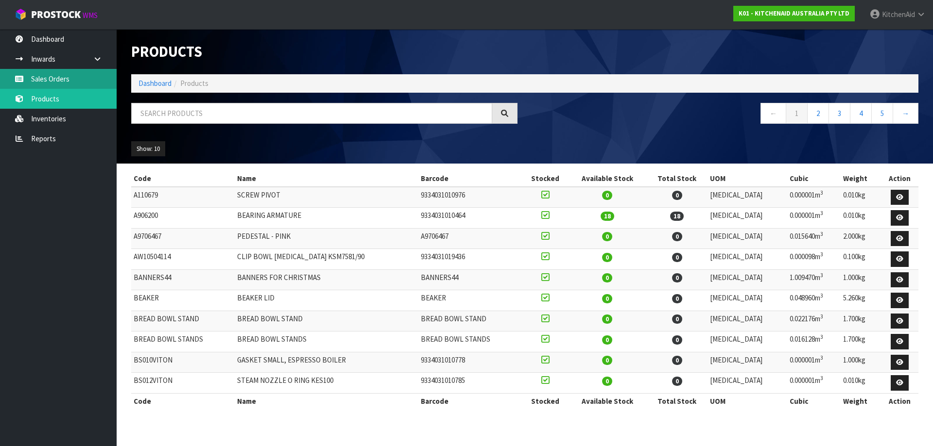
click at [47, 73] on link "Sales Orders" at bounding box center [58, 79] width 117 height 20
